Goal: Task Accomplishment & Management: Manage account settings

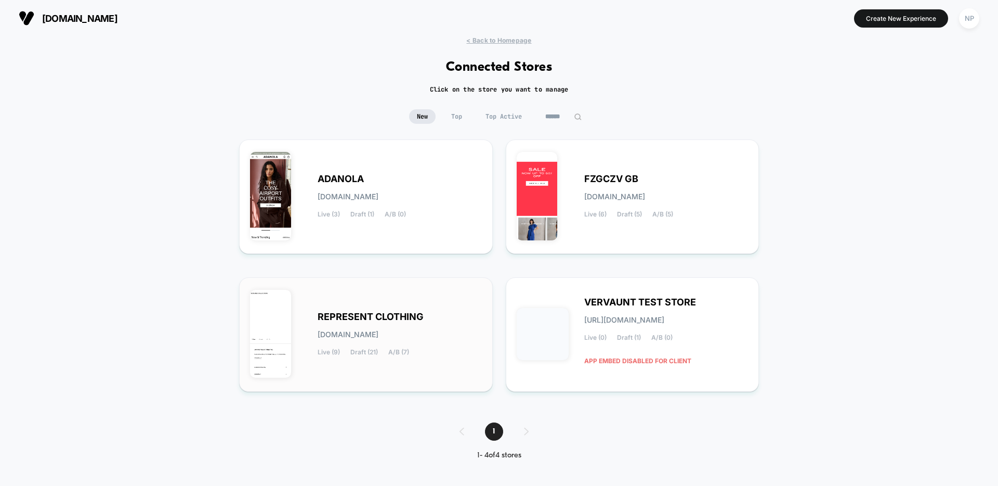
click at [359, 351] on span "Draft (21)" at bounding box center [364, 351] width 28 height 7
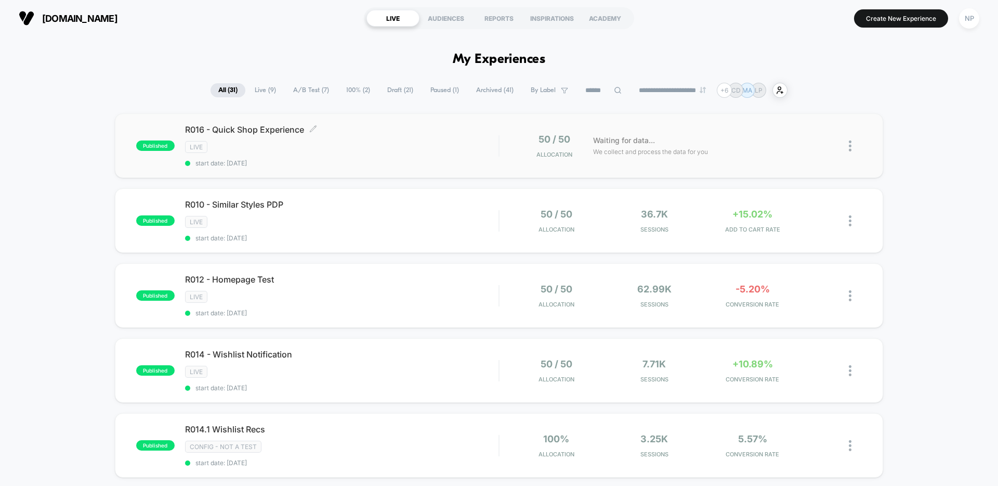
click at [414, 163] on span "start date: [DATE]" at bounding box center [342, 163] width 314 height 8
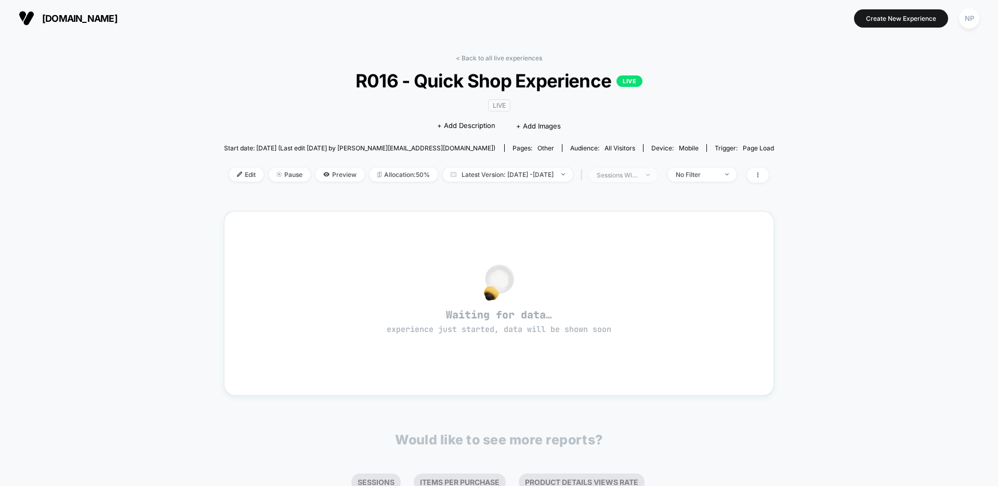
click at [639, 176] on div "sessions with impression" at bounding box center [618, 175] width 42 height 8
click at [610, 214] on span "Sessions" at bounding box center [605, 214] width 30 height 9
click at [594, 287] on button "Save" at bounding box center [635, 285] width 123 height 17
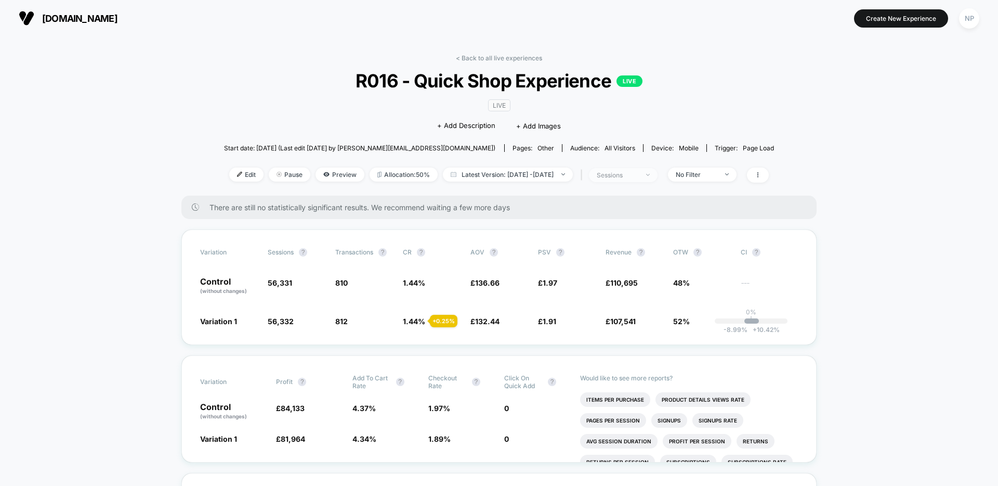
click at [639, 173] on div "sessions" at bounding box center [618, 175] width 42 height 8
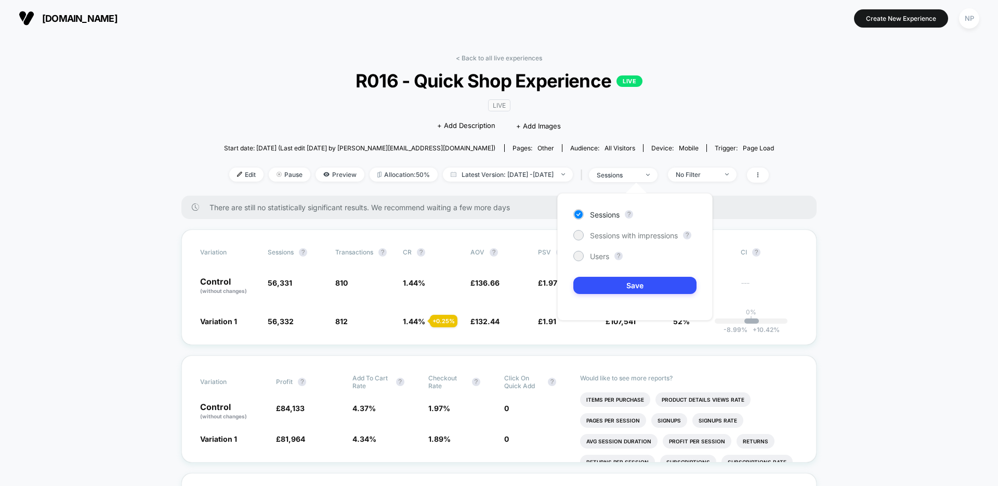
click at [620, 228] on div "Sessions ? Sessions with impressions ? Users ? Save" at bounding box center [634, 256] width 155 height 127
click at [619, 235] on span "Sessions with impressions" at bounding box center [634, 235] width 88 height 9
click at [603, 280] on button "Save" at bounding box center [635, 285] width 123 height 17
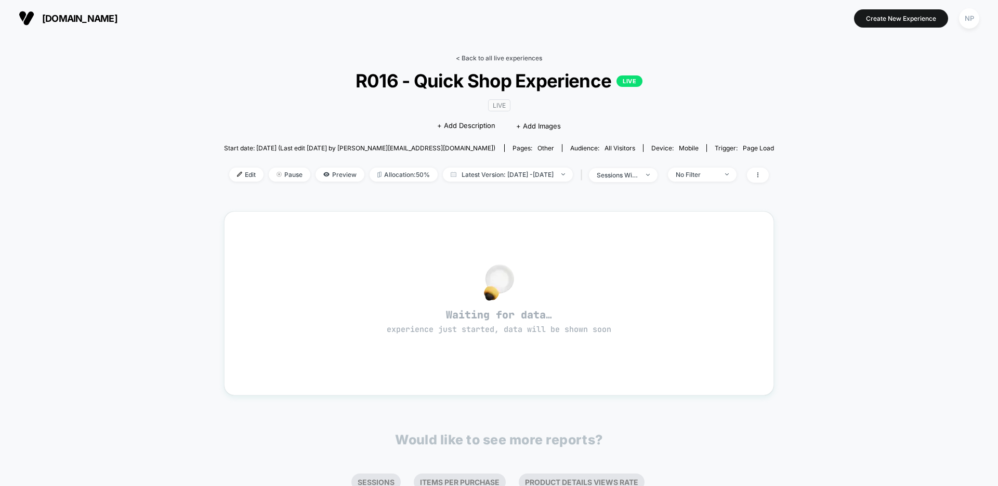
click at [480, 61] on link "< Back to all live experiences" at bounding box center [499, 58] width 86 height 8
